Goal: Navigation & Orientation: Find specific page/section

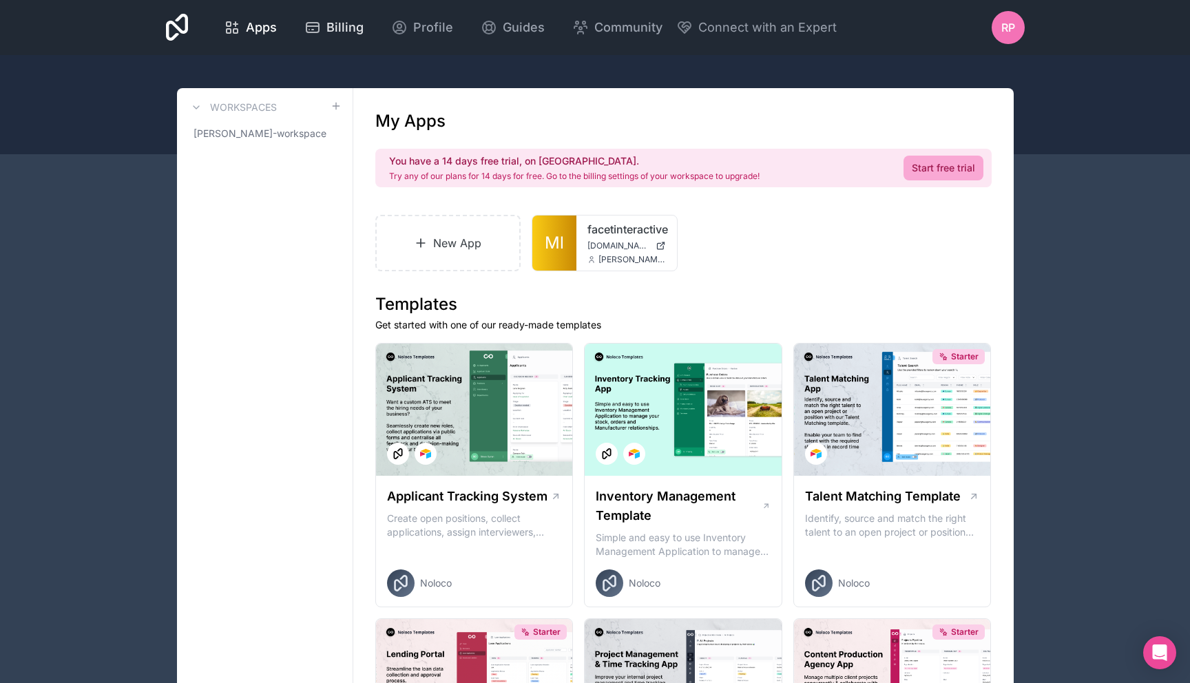
click at [350, 30] on span "Billing" at bounding box center [344, 27] width 37 height 19
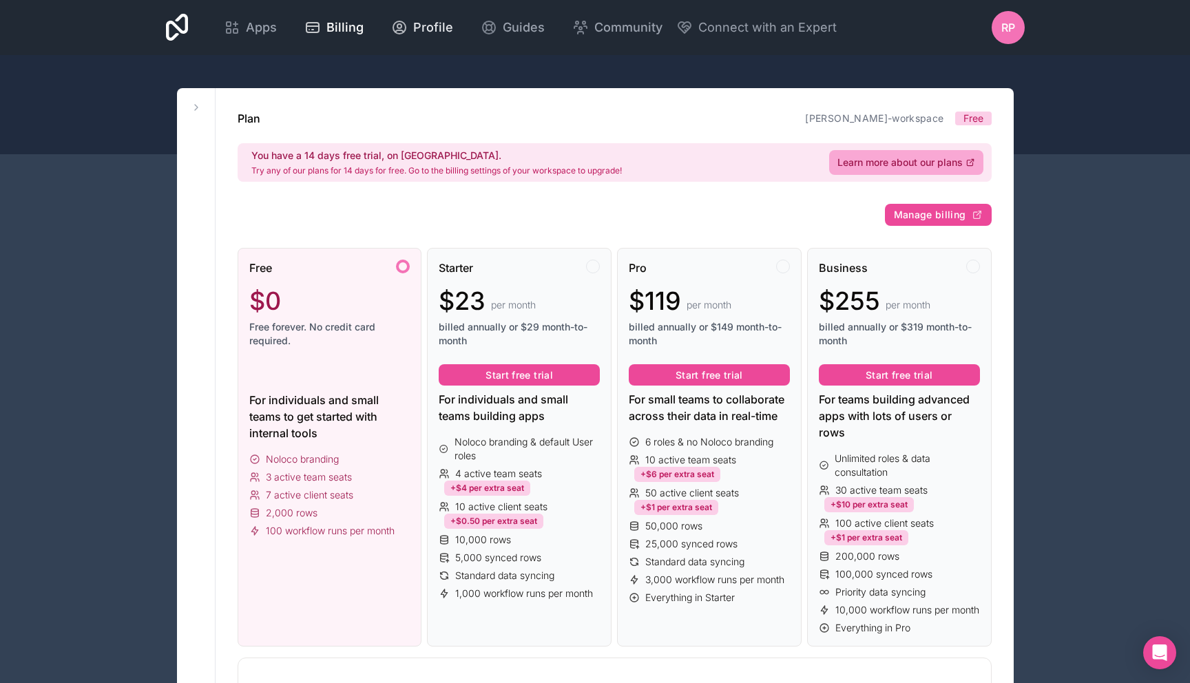
click at [424, 14] on link "Profile" at bounding box center [422, 27] width 84 height 30
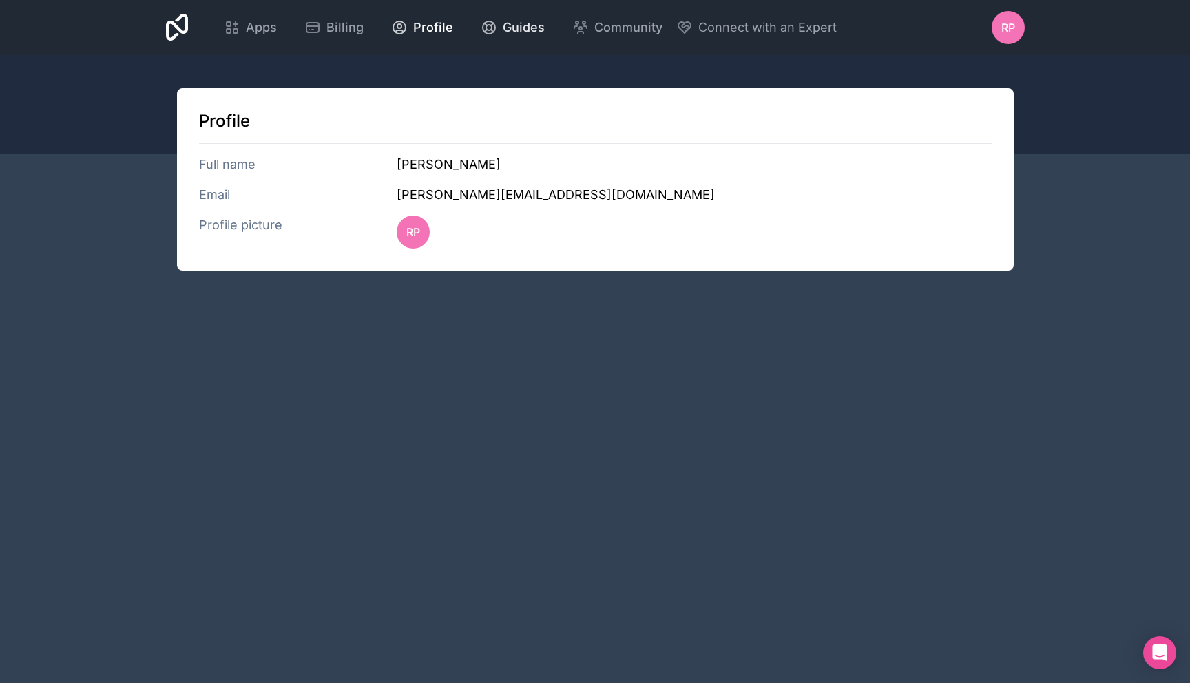
click at [503, 25] on span "Guides" at bounding box center [524, 27] width 42 height 19
click at [258, 21] on span "Apps" at bounding box center [261, 27] width 31 height 19
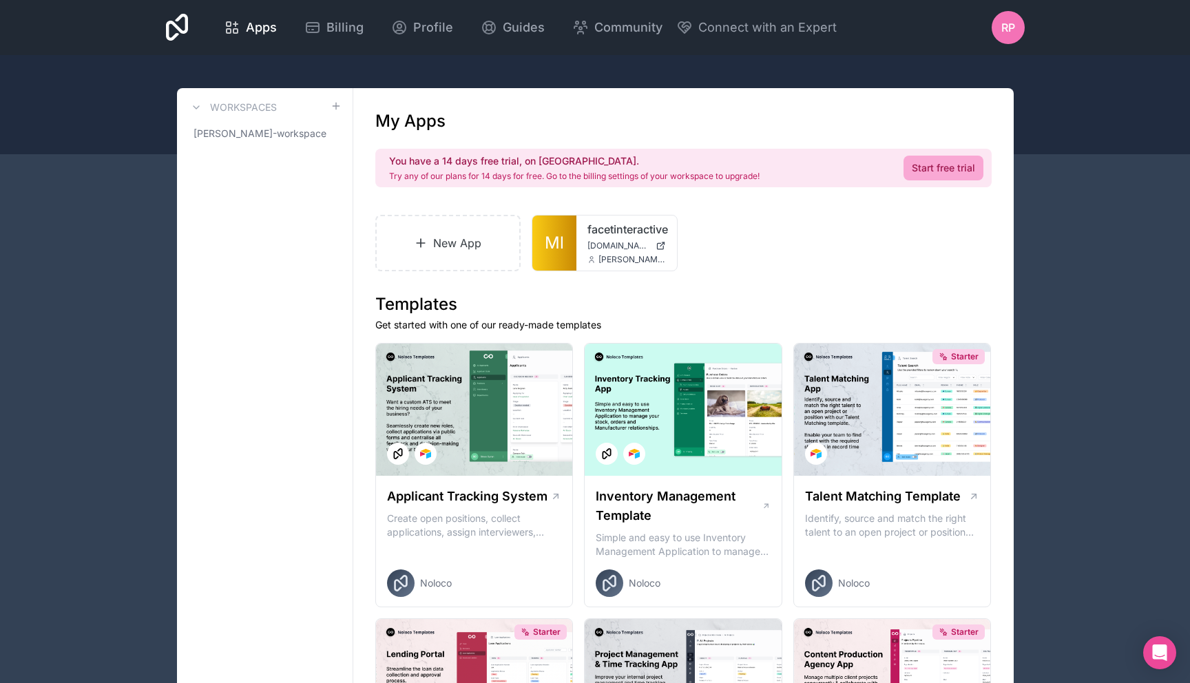
click at [161, 38] on div "Apps Billing Profile Guides Community Connect with an Expert RP Billing Profile…" at bounding box center [595, 27] width 880 height 55
click at [173, 29] on icon at bounding box center [177, 27] width 23 height 33
click at [607, 236] on link "facetinteractive" at bounding box center [626, 229] width 78 height 17
